Goal: Task Accomplishment & Management: Manage account settings

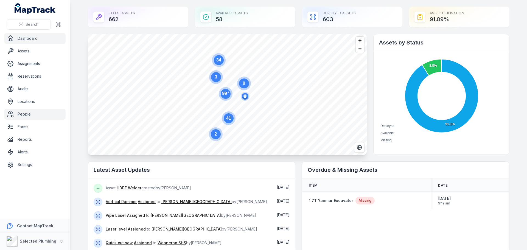
click at [21, 112] on link "People" at bounding box center [34, 114] width 61 height 11
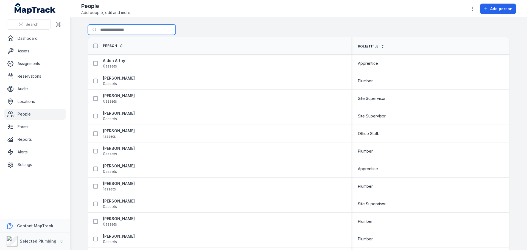
click at [116, 33] on input "Search for people" at bounding box center [132, 29] width 88 height 10
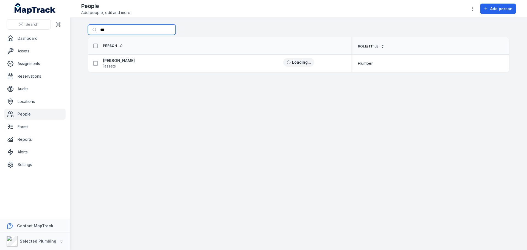
type input "***"
click at [115, 59] on strong "[PERSON_NAME]" at bounding box center [119, 60] width 32 height 5
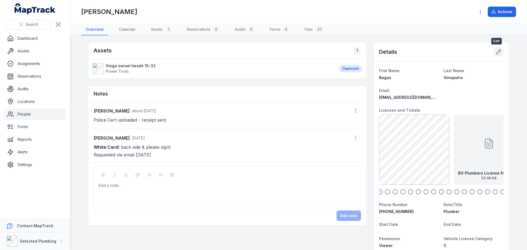
click at [498, 51] on icon at bounding box center [498, 52] width 5 height 5
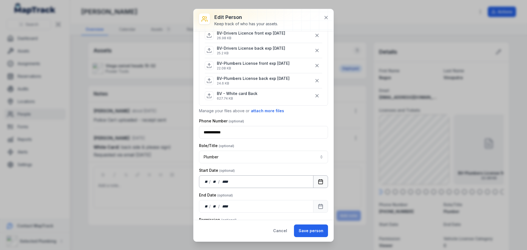
scroll to position [275, 0]
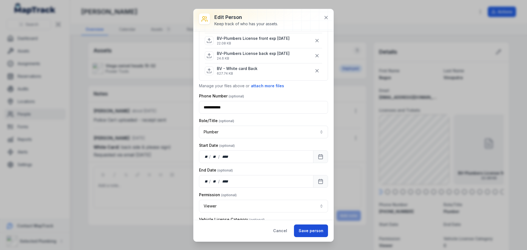
click at [310, 229] on button "Save person" at bounding box center [311, 231] width 34 height 13
